Goal: Task Accomplishment & Management: Complete application form

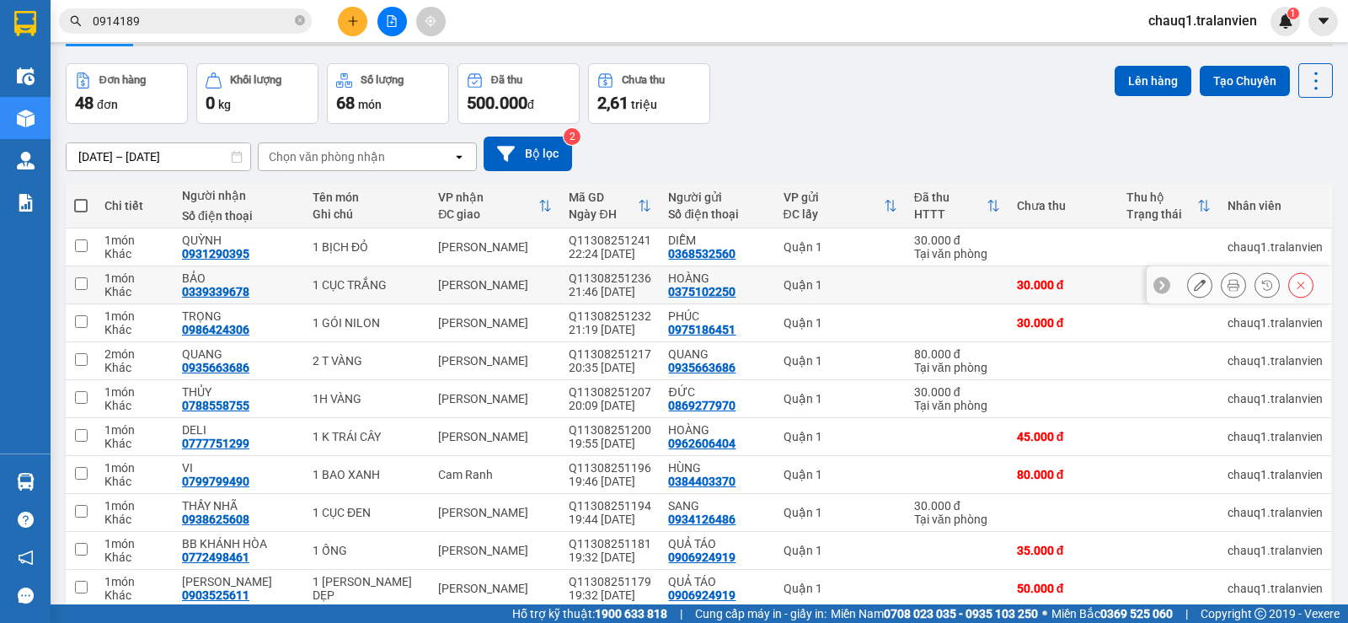
scroll to position [84, 0]
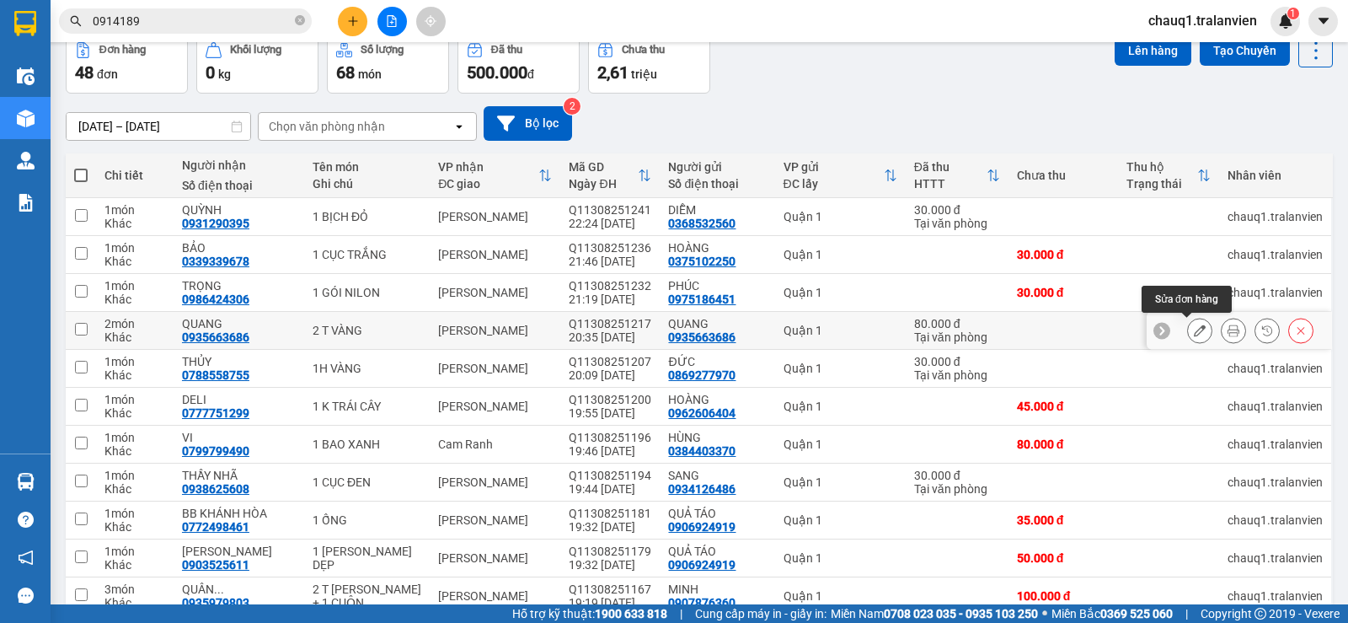
click at [1194, 331] on icon at bounding box center [1200, 330] width 12 height 12
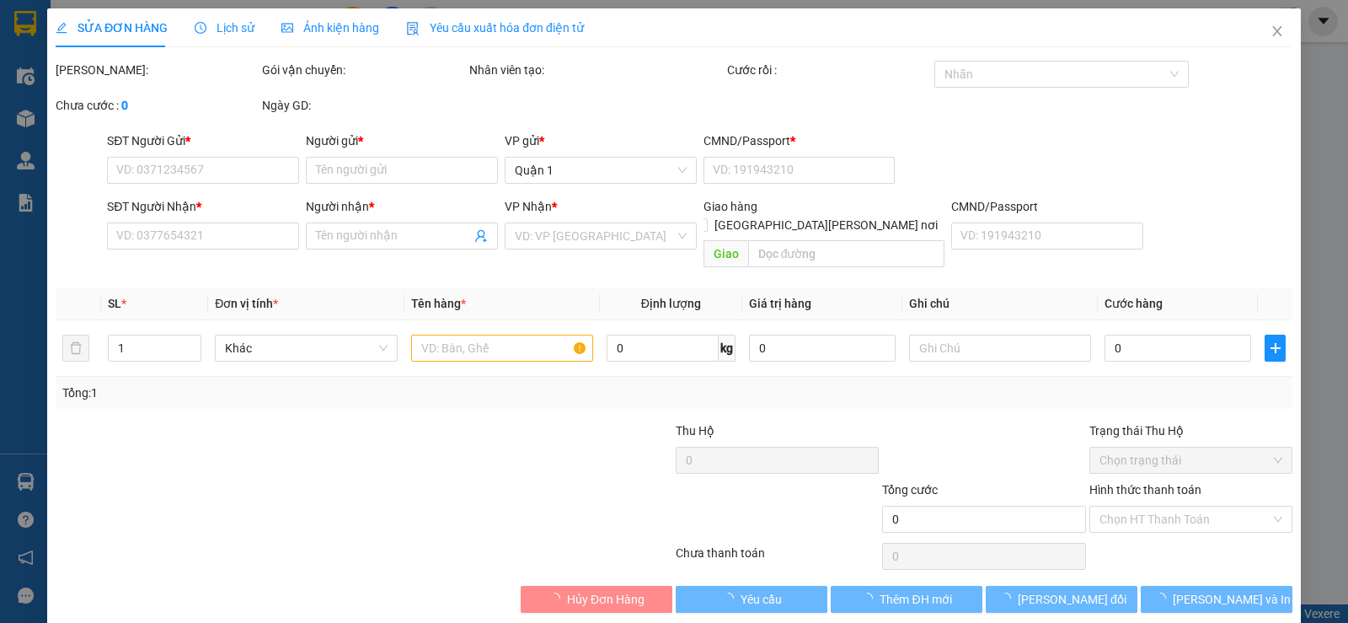
type input "0935663686"
type input "QUANG"
type input "1"
type input "0935663686"
type input "QUANG"
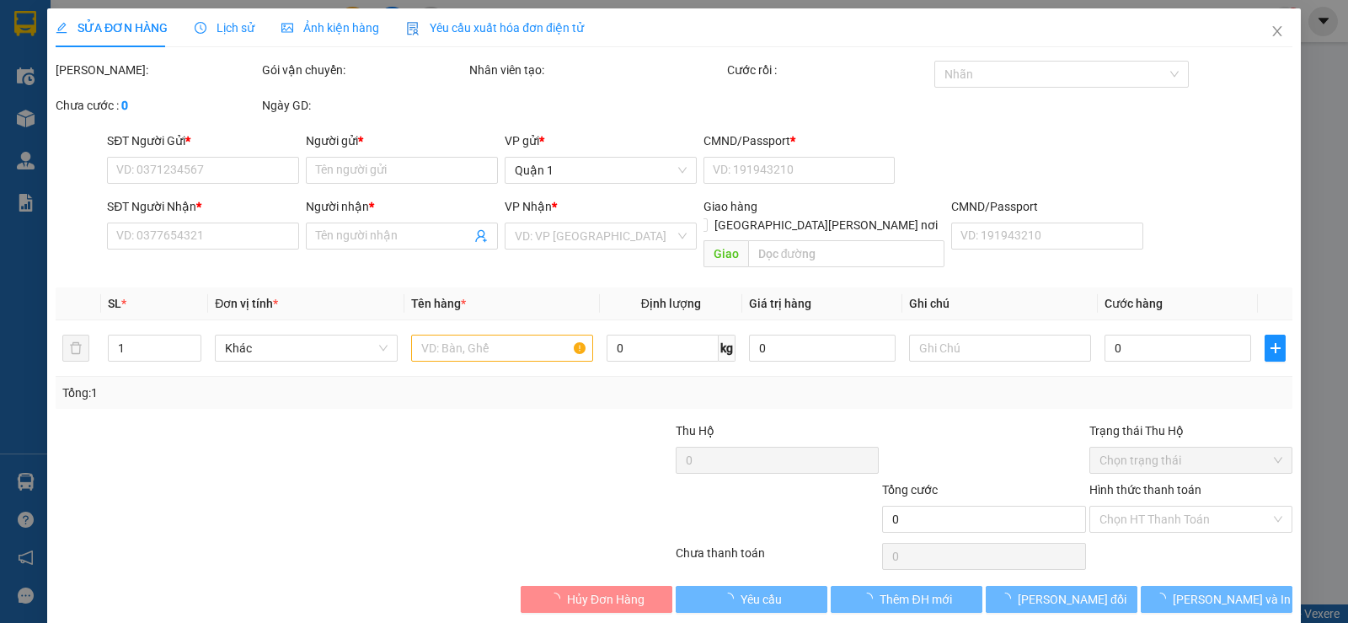
type input "80.000"
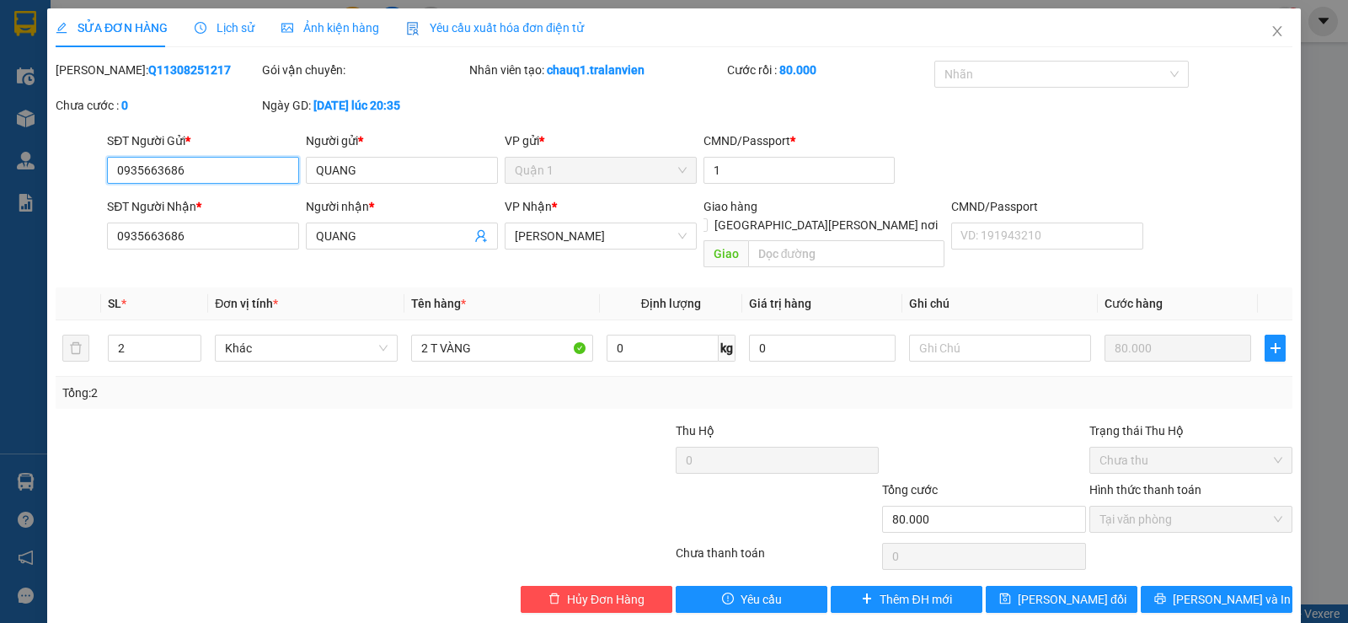
drag, startPoint x: 213, startPoint y: 179, endPoint x: 0, endPoint y: 221, distance: 217.3
click at [0, 221] on div "SỬA ĐƠN HÀNG Lịch sử Ảnh kiện hàng Yêu cầu xuất hóa đơn điện tử Total Paid Fee …" at bounding box center [674, 311] width 1348 height 623
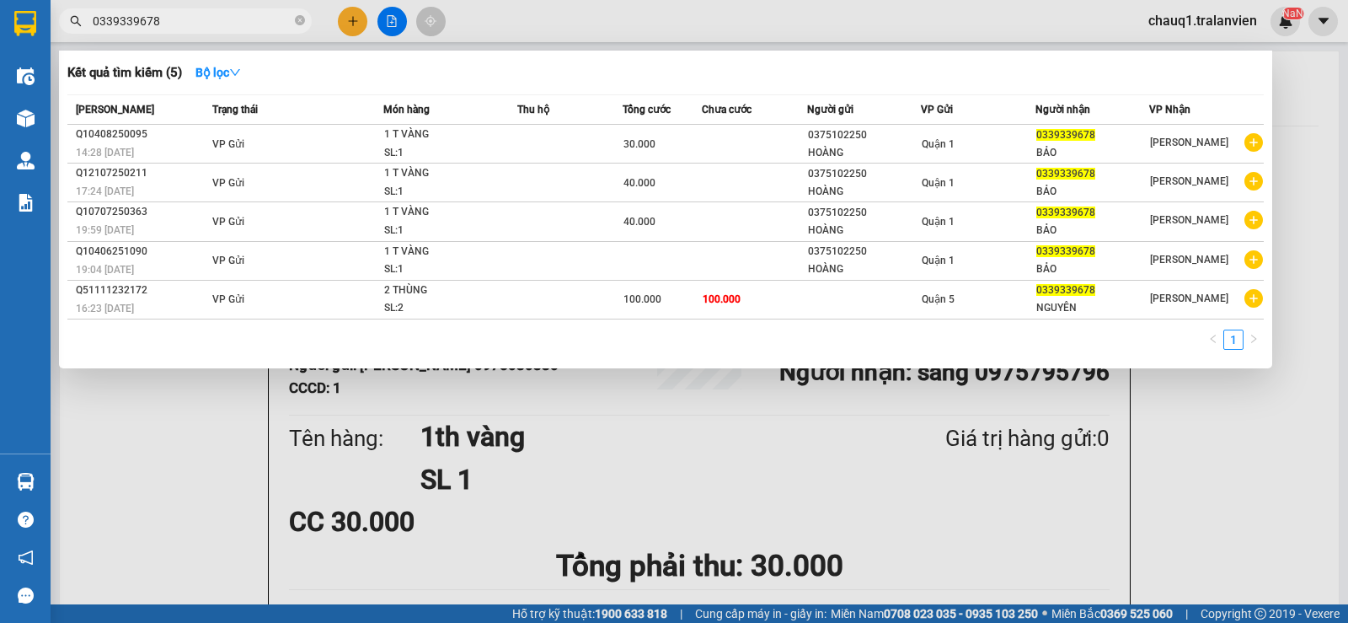
click at [345, 24] on div at bounding box center [674, 311] width 1348 height 623
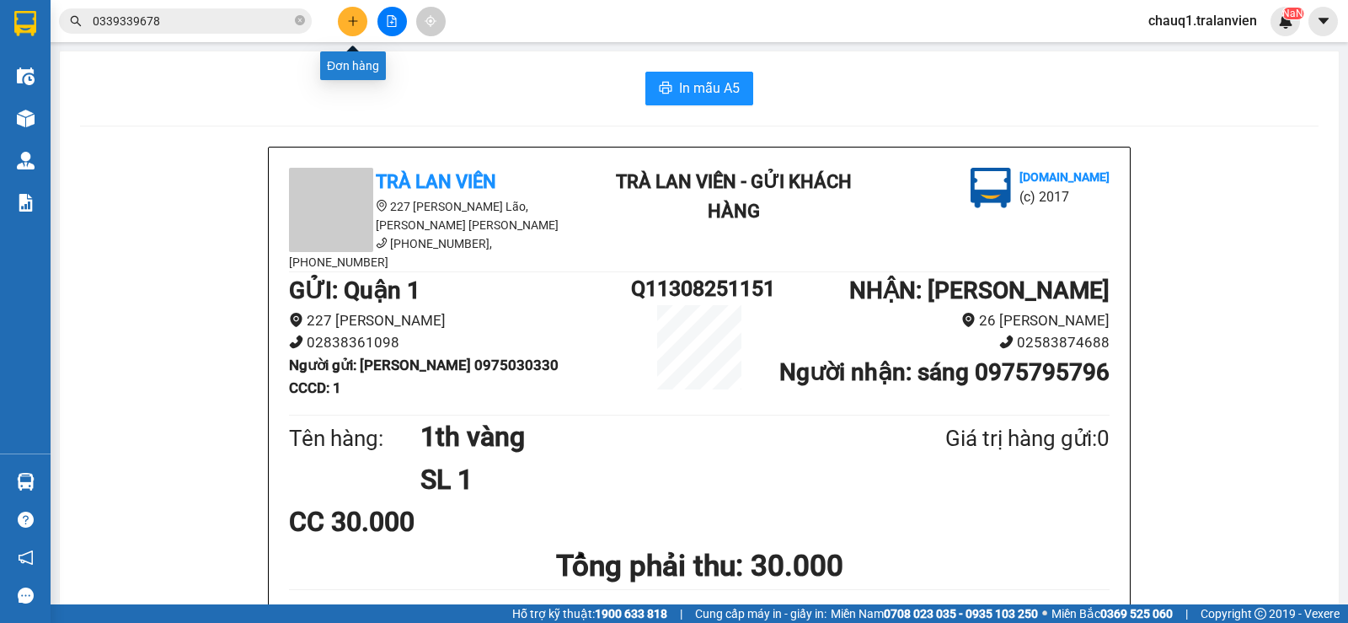
click at [347, 16] on icon "plus" at bounding box center [353, 21] width 12 height 12
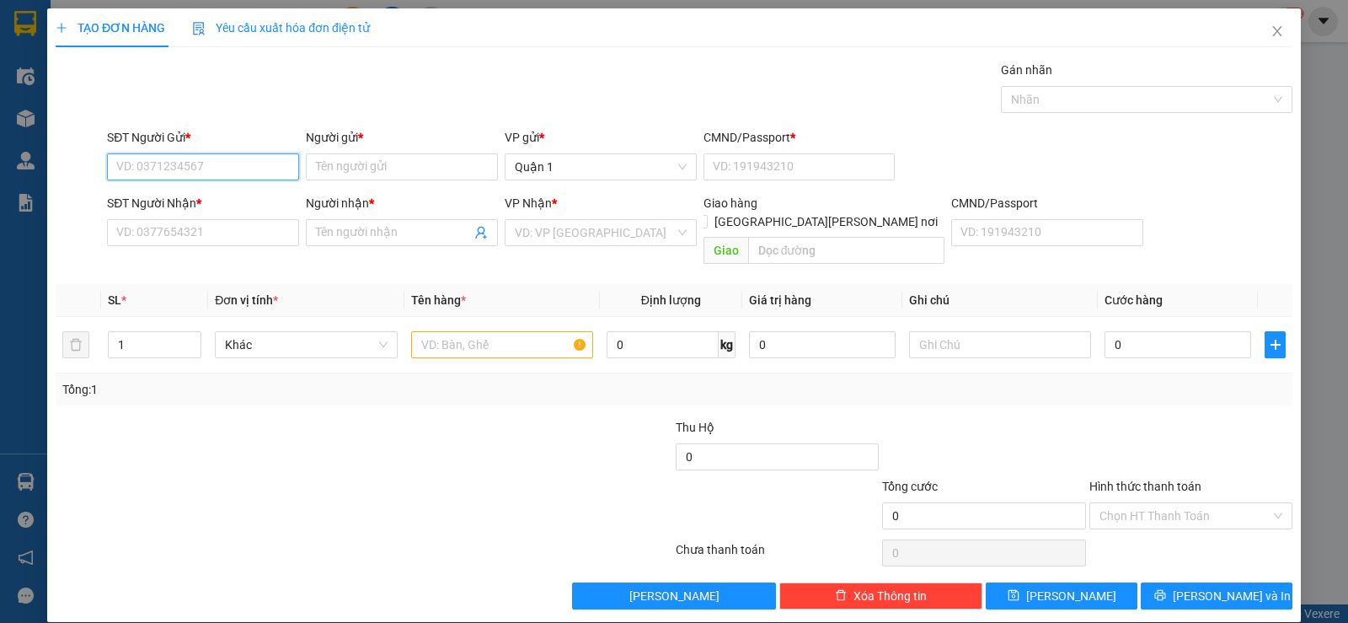
click at [143, 168] on input "SĐT Người Gửi *" at bounding box center [203, 166] width 192 height 27
paste input "0935663686"
type input "0935663686"
click at [193, 198] on div "0935663686 - [PERSON_NAME]" at bounding box center [201, 200] width 170 height 19
type input "QUANG"
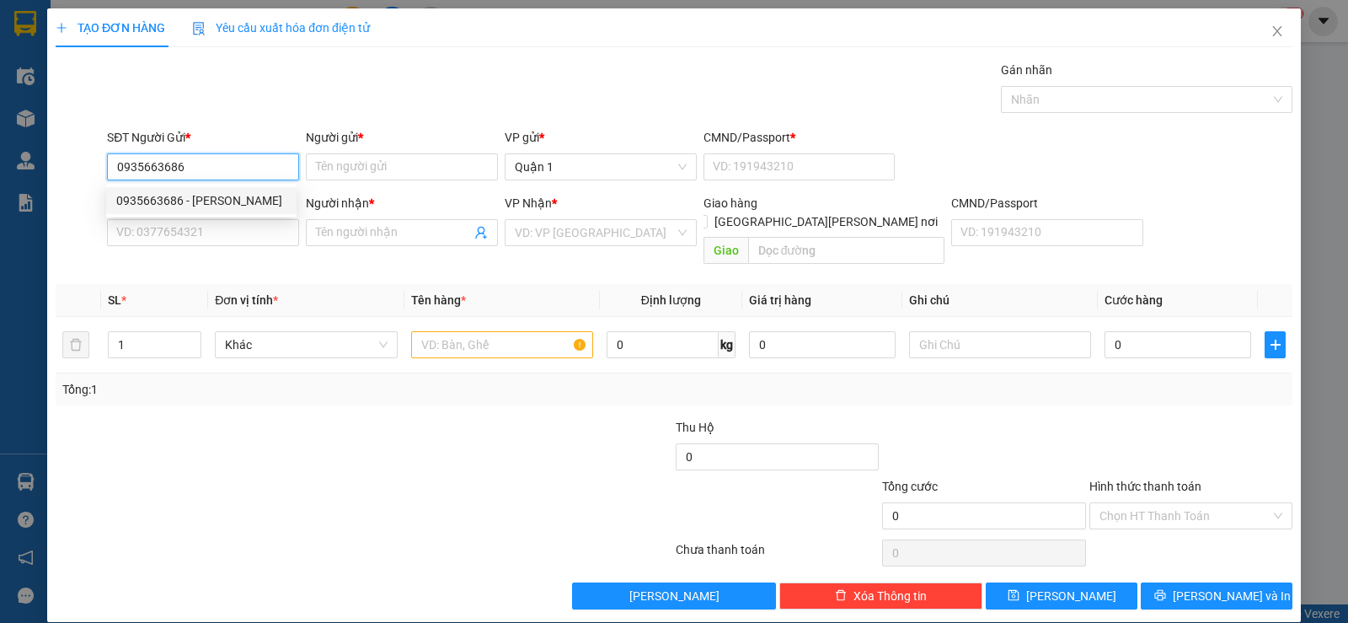
type input "1"
type input "0935663686"
type input "QUANG"
type input "0935663686"
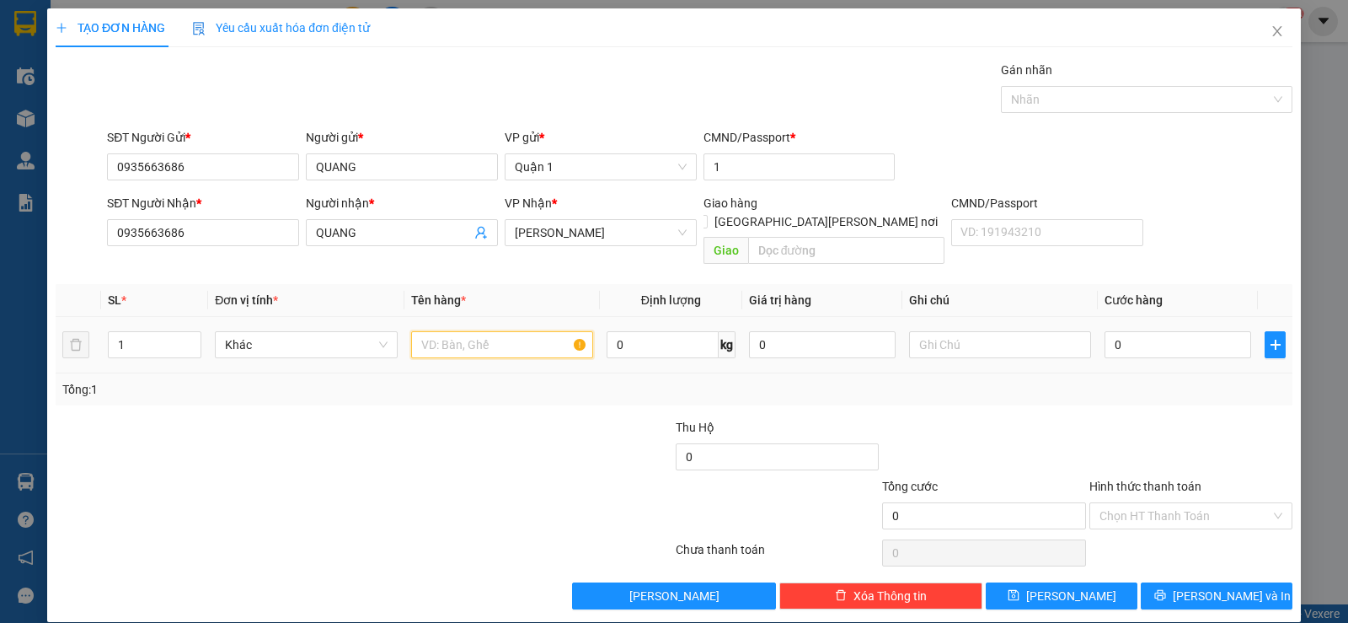
drag, startPoint x: 435, startPoint y: 323, endPoint x: 442, endPoint y: 308, distance: 17.0
click at [434, 331] on input "text" at bounding box center [502, 344] width 182 height 27
type input "1 T VÀNG"
type input "5"
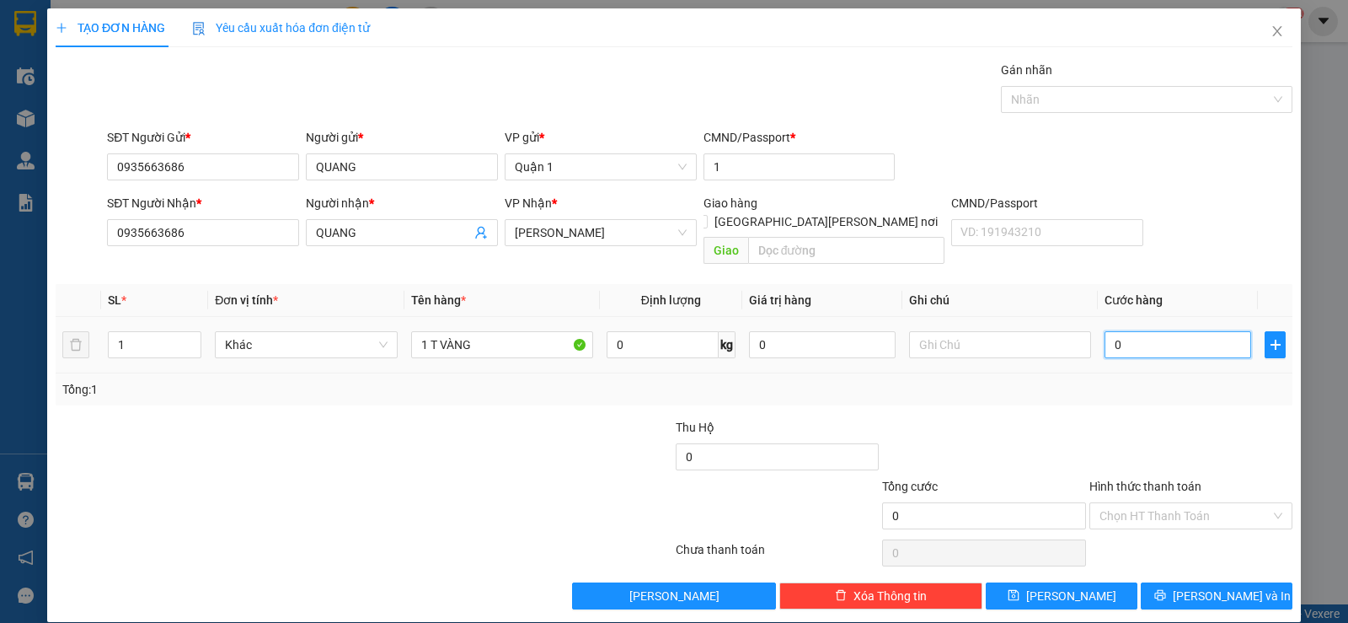
type input "5"
type input "50"
type input "50.000"
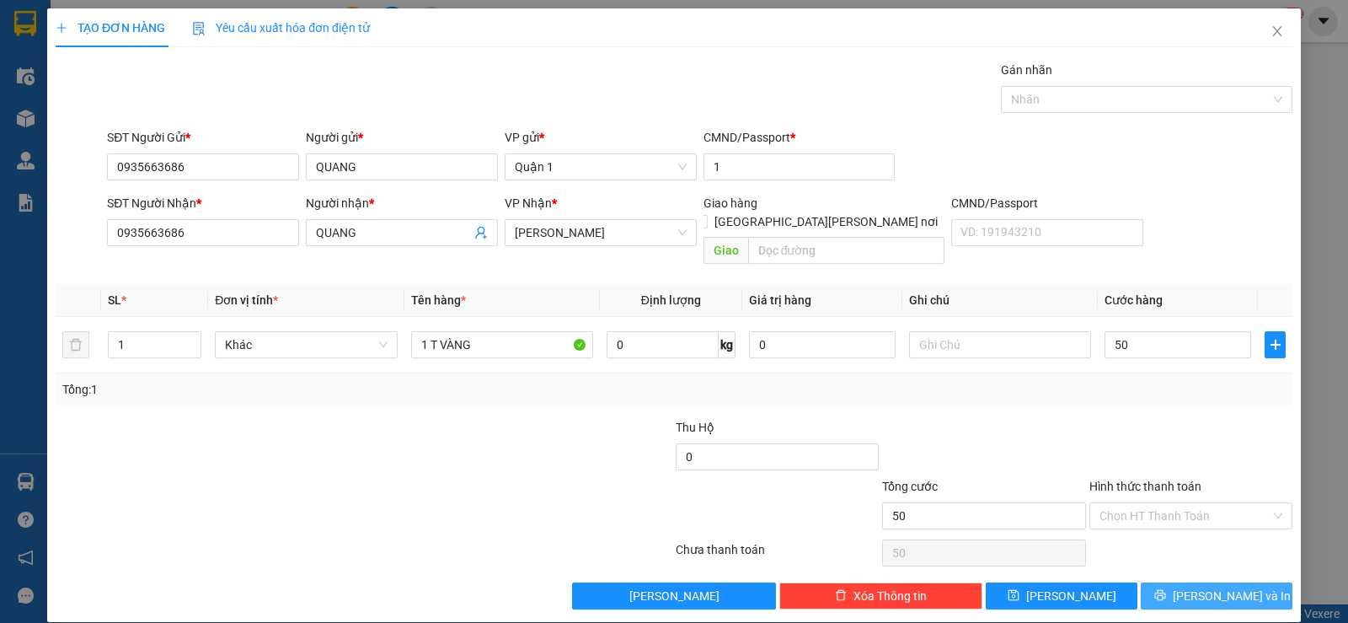
type input "50.000"
drag, startPoint x: 1147, startPoint y: 573, endPoint x: 1150, endPoint y: 555, distance: 17.9
click at [1149, 582] on button "[PERSON_NAME] và In" at bounding box center [1217, 595] width 152 height 27
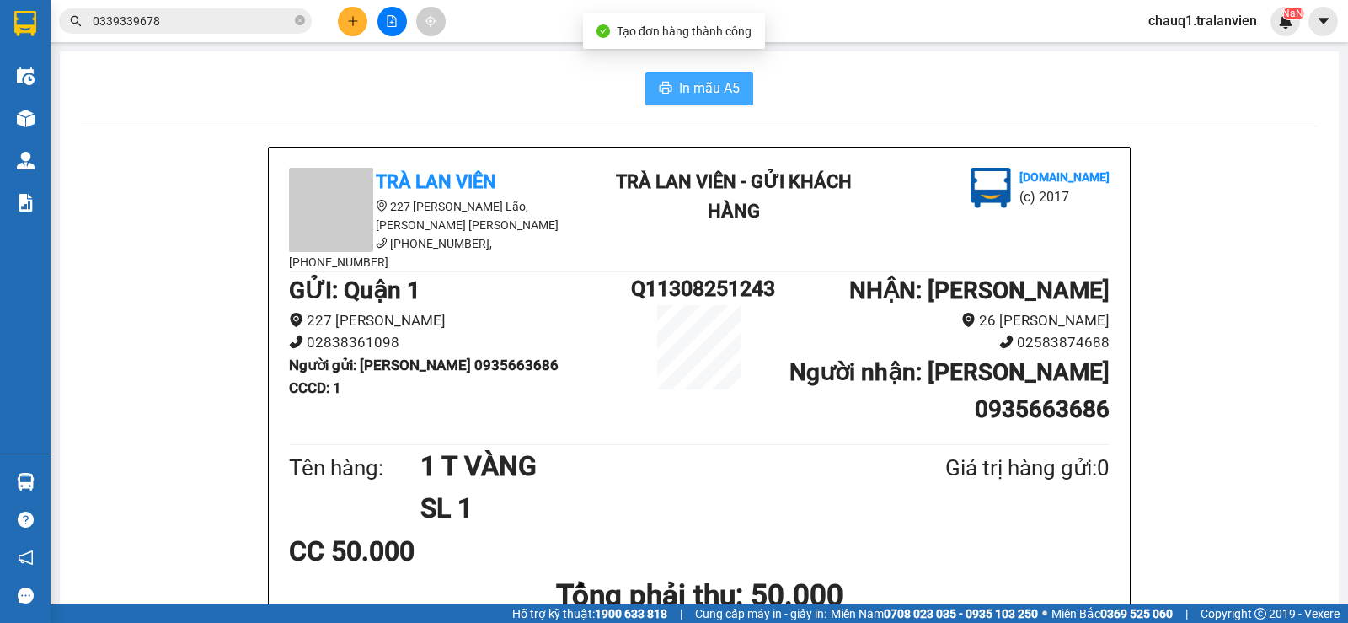
drag, startPoint x: 703, startPoint y: 78, endPoint x: 768, endPoint y: 15, distance: 90.0
click at [703, 78] on span "In mẫu A5" at bounding box center [709, 88] width 61 height 21
